Goal: Task Accomplishment & Management: Use online tool/utility

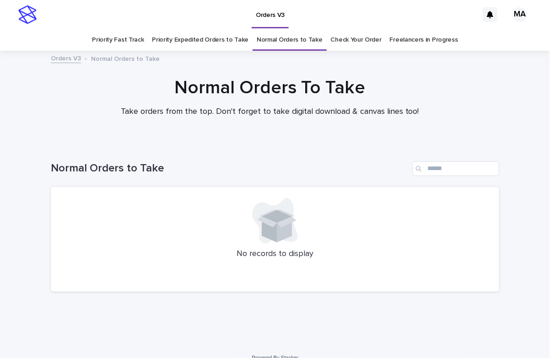
click at [207, 44] on link "Priority Expedited Orders to Take" at bounding box center [200, 40] width 97 height 22
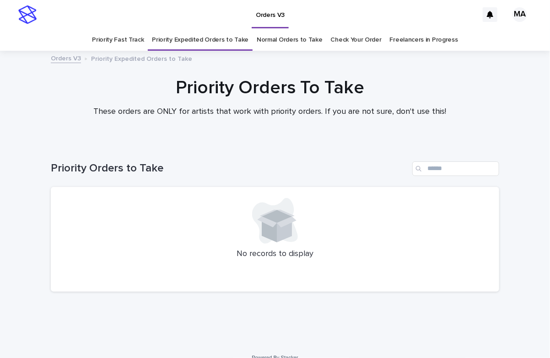
click at [123, 42] on link "Priority Fast Track" at bounding box center [118, 40] width 52 height 22
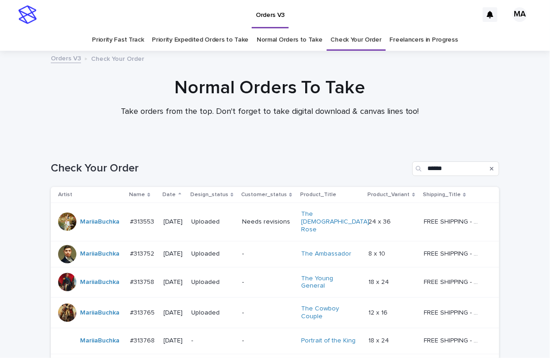
scroll to position [140, 0]
